Goal: Task Accomplishment & Management: Manage account settings

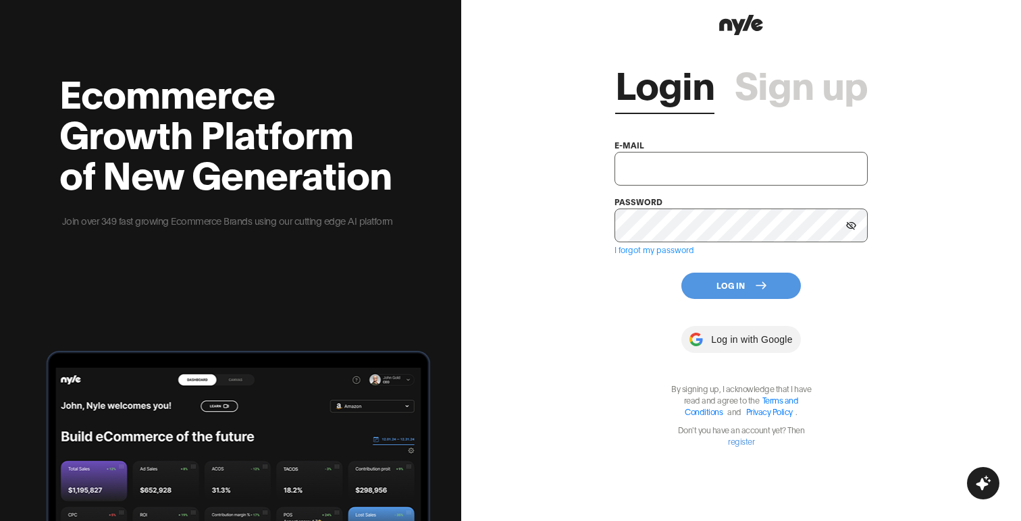
click at [662, 172] on input "text" at bounding box center [740, 169] width 253 height 34
click at [683, 170] on input "text" at bounding box center [740, 169] width 253 height 34
click at [715, 337] on div at bounding box center [740, 339] width 119 height 27
